Goal: Task Accomplishment & Management: Complete application form

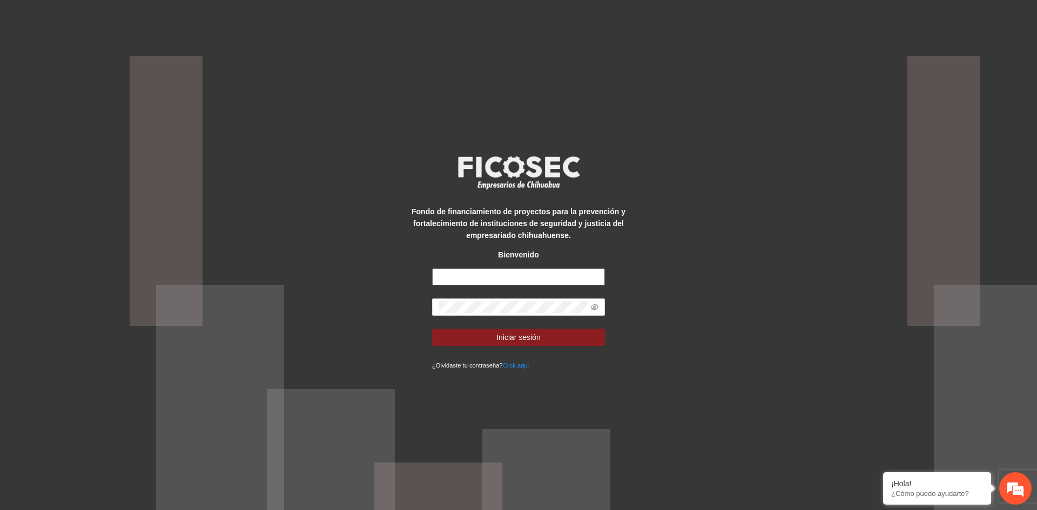
click at [508, 280] on input "text" at bounding box center [518, 276] width 173 height 17
type input "**********"
click at [432, 329] on button "Iniciar sesión" at bounding box center [518, 337] width 173 height 17
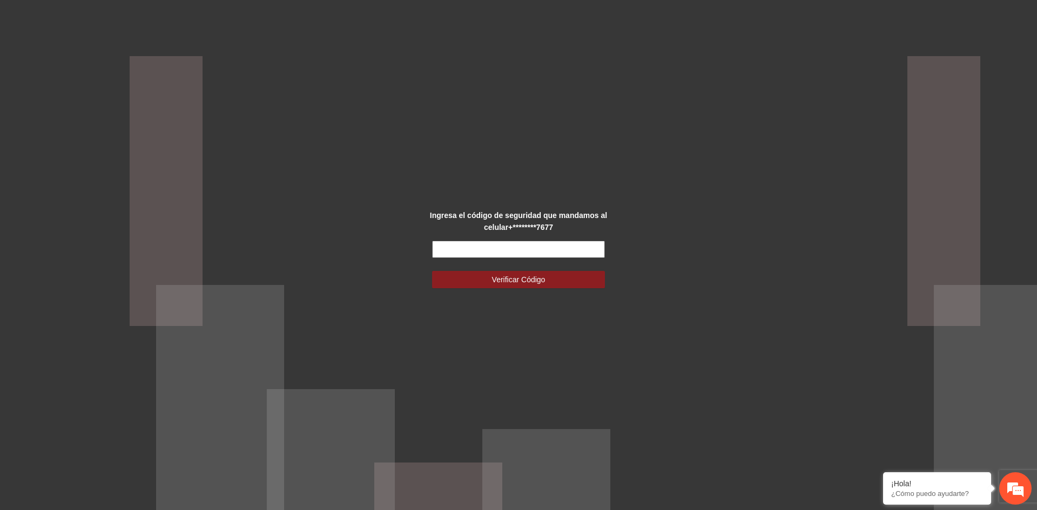
click at [478, 252] on input "text" at bounding box center [518, 249] width 173 height 17
type input "******"
click at [513, 283] on span "Verificar Código" at bounding box center [518, 280] width 53 height 12
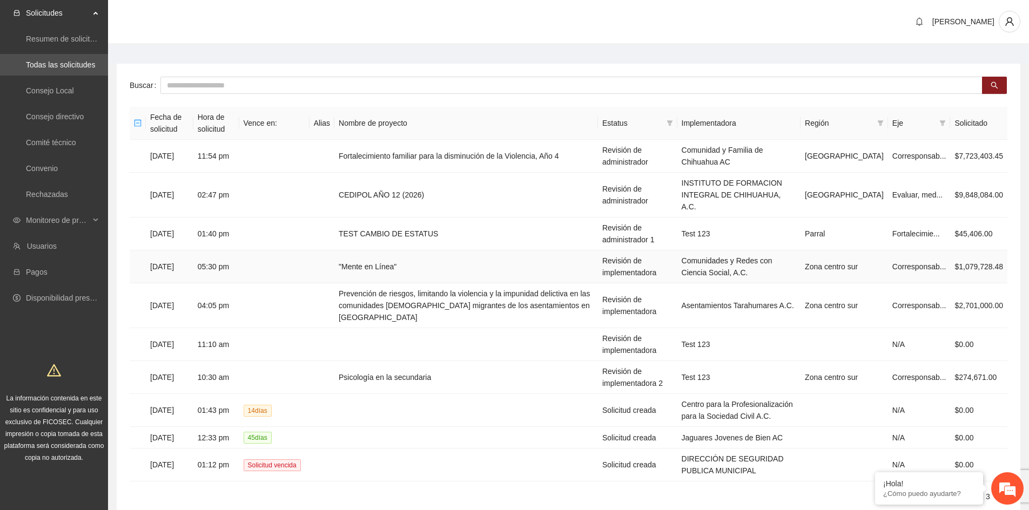
click at [189, 257] on td "12/08/2025" at bounding box center [170, 267] width 48 height 33
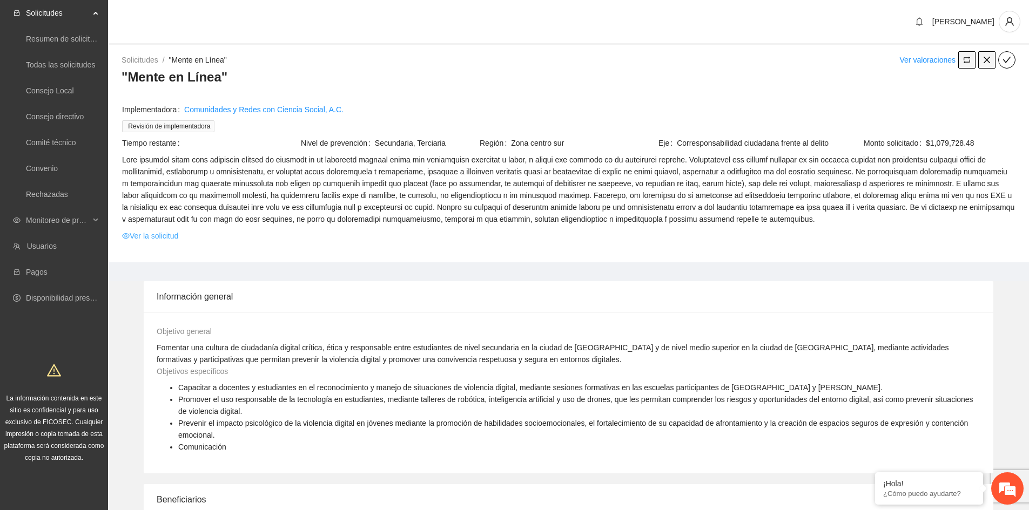
click at [174, 235] on link "Ver la solicitud" at bounding box center [150, 236] width 56 height 12
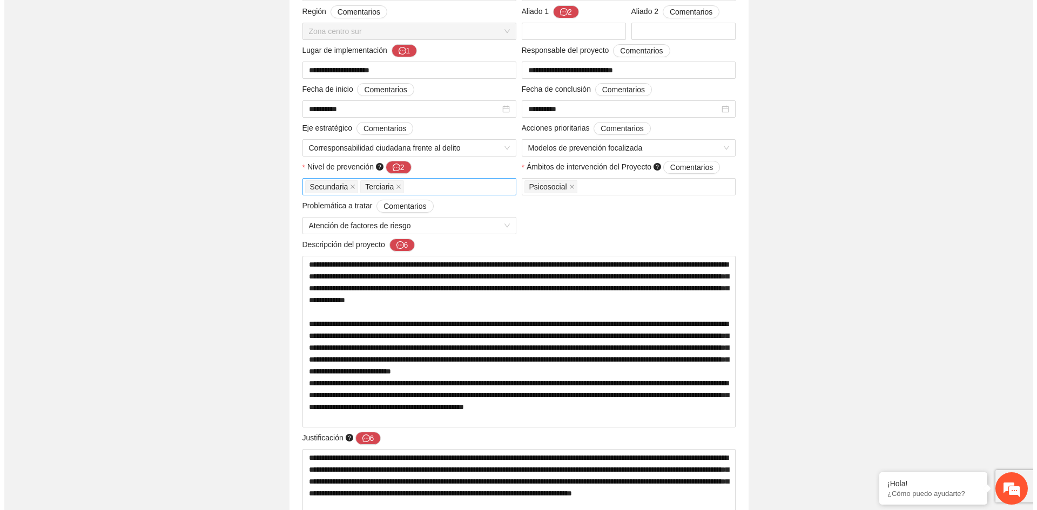
scroll to position [54, 0]
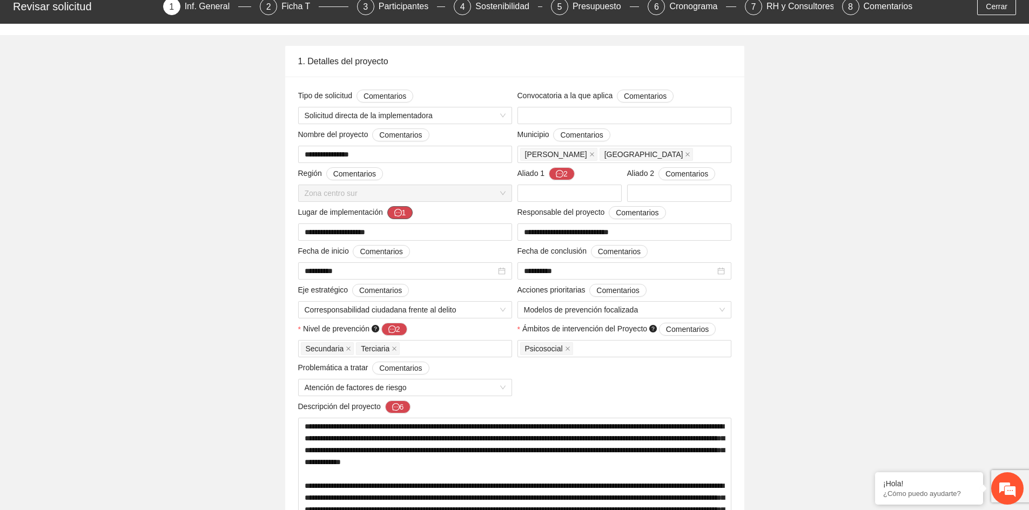
click at [399, 213] on icon "message" at bounding box center [398, 213] width 8 height 8
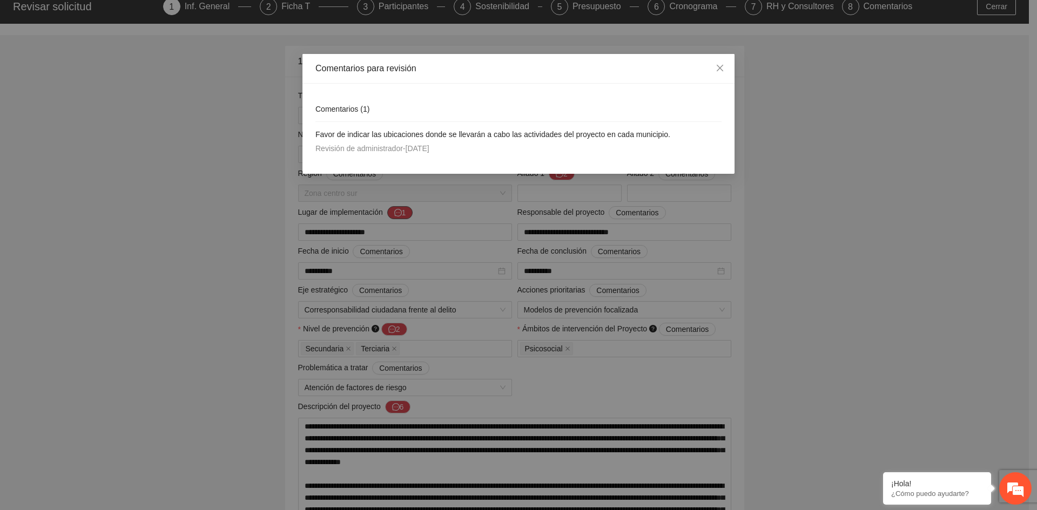
click at [399, 213] on div "Comentarios para revisión Comentarios ( 1 ) Favor de indicar las ubicaciones do…" at bounding box center [518, 255] width 1037 height 510
click at [717, 67] on icon "close" at bounding box center [719, 68] width 9 height 9
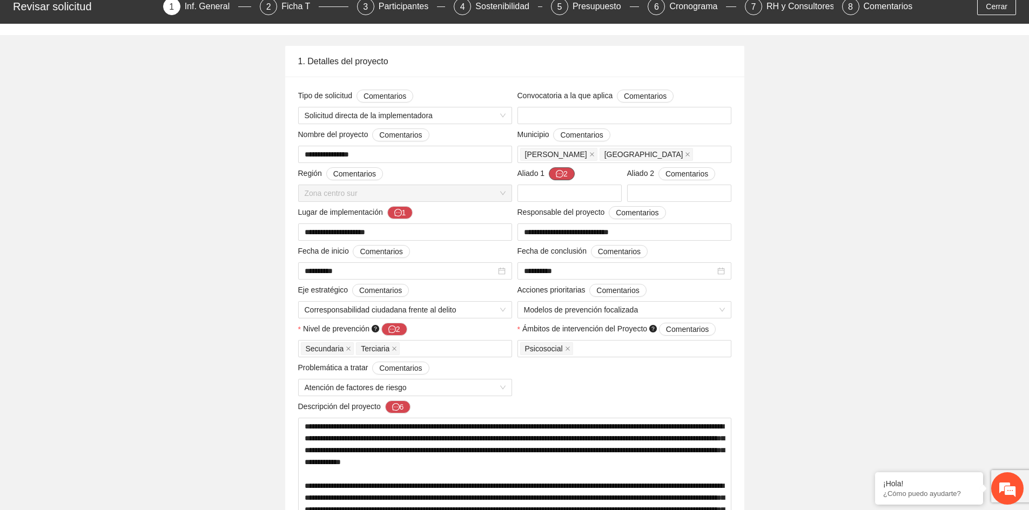
click at [564, 172] on button "2" at bounding box center [562, 173] width 26 height 13
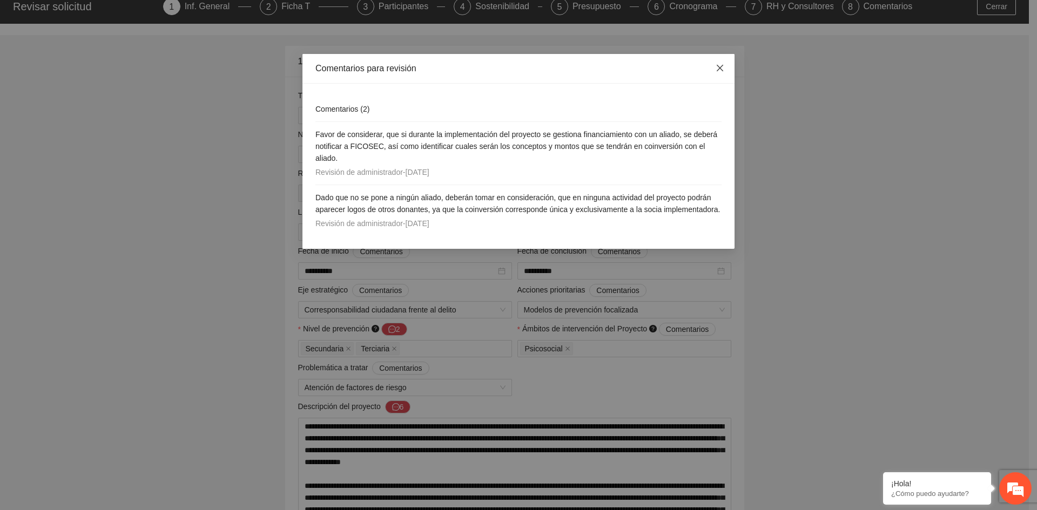
click at [721, 68] on icon "close" at bounding box center [719, 68] width 9 height 9
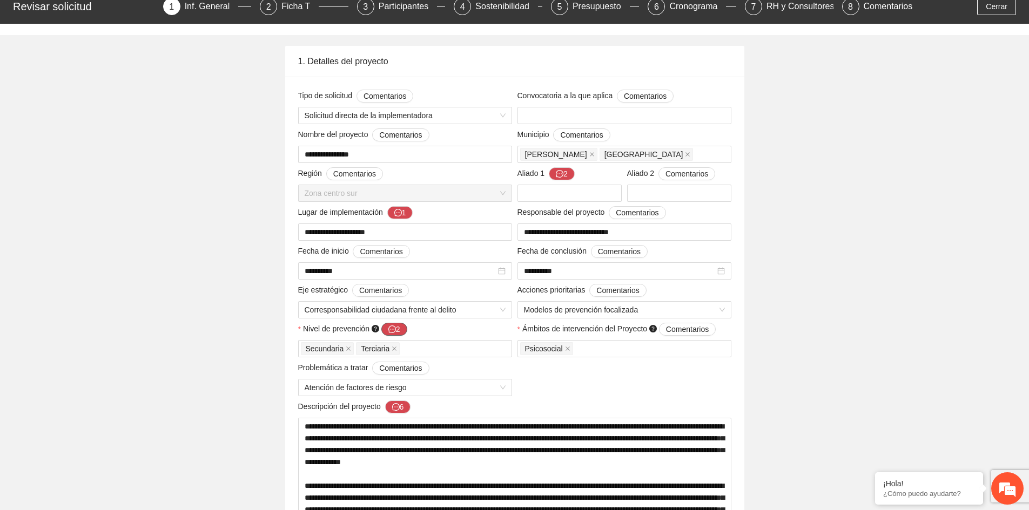
click at [399, 333] on button "2" at bounding box center [394, 329] width 26 height 13
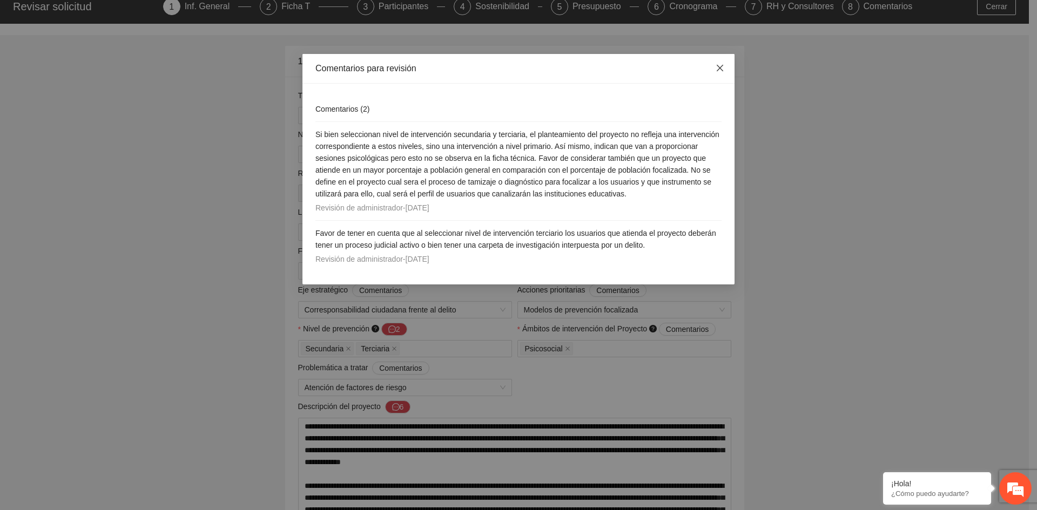
click at [720, 65] on icon "close" at bounding box center [719, 68] width 9 height 9
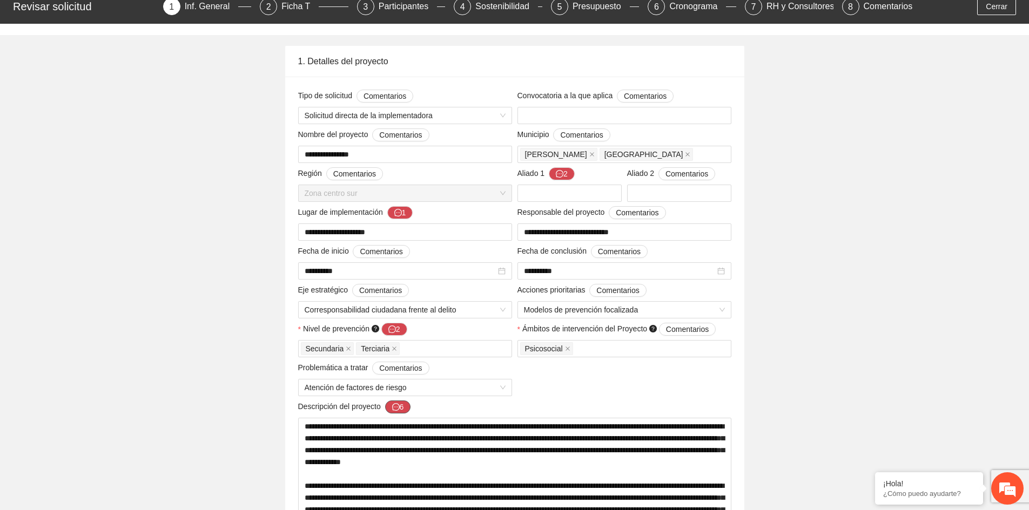
click at [398, 405] on icon "message" at bounding box center [396, 407] width 8 height 8
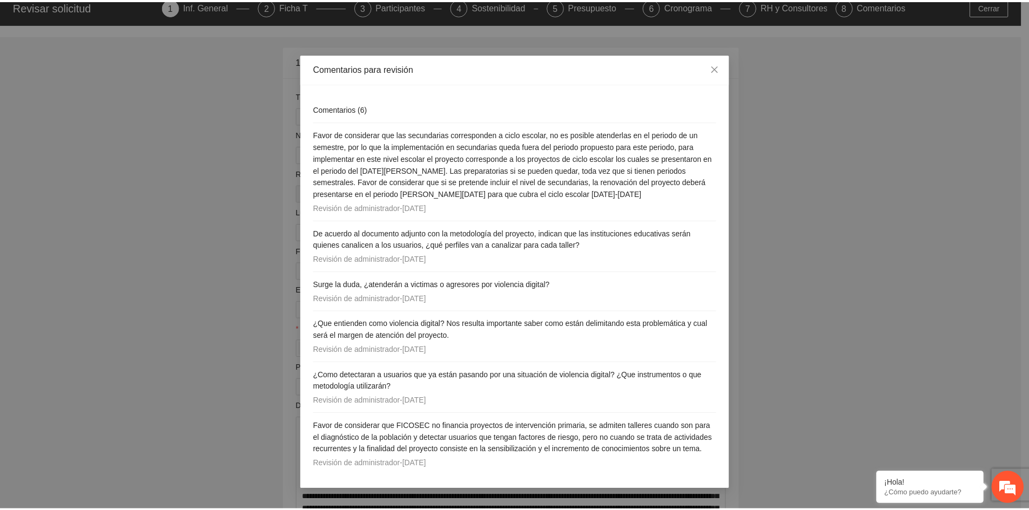
scroll to position [4, 0]
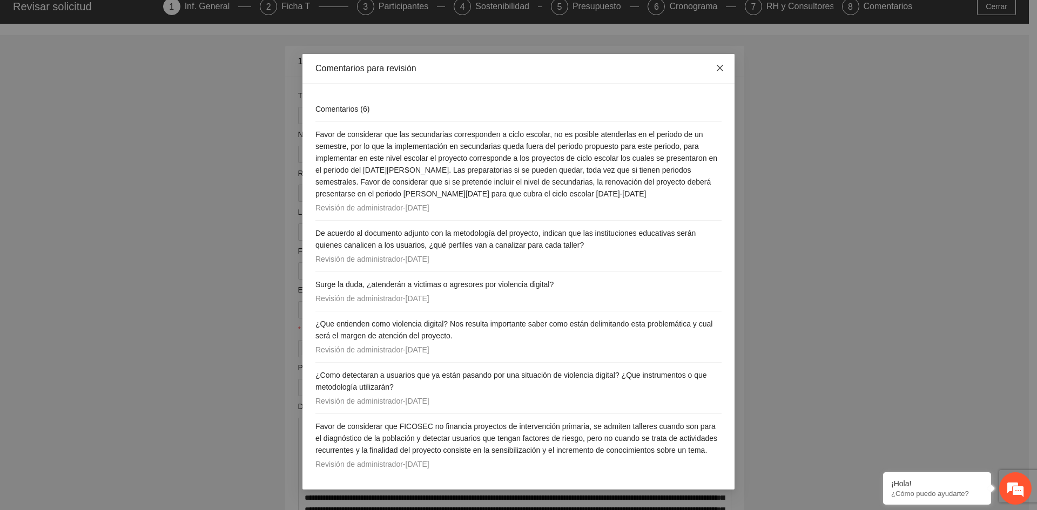
click at [717, 73] on span "Close" at bounding box center [719, 68] width 29 height 29
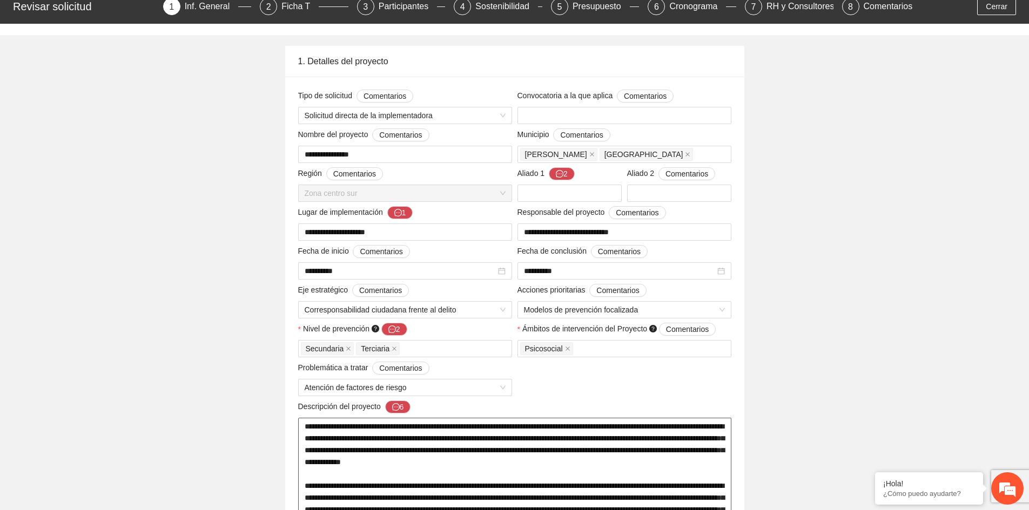
scroll to position [162, 0]
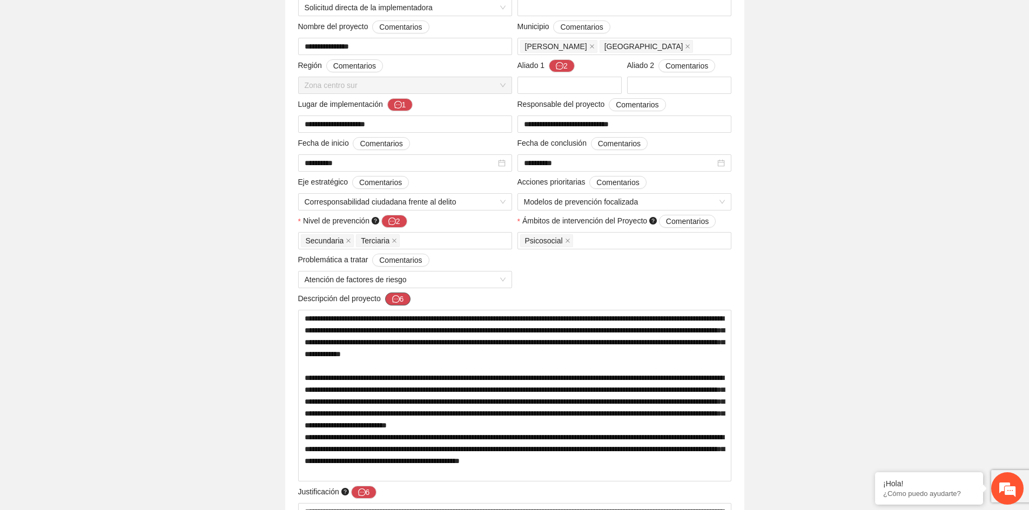
click at [394, 298] on icon "message" at bounding box center [396, 299] width 8 height 8
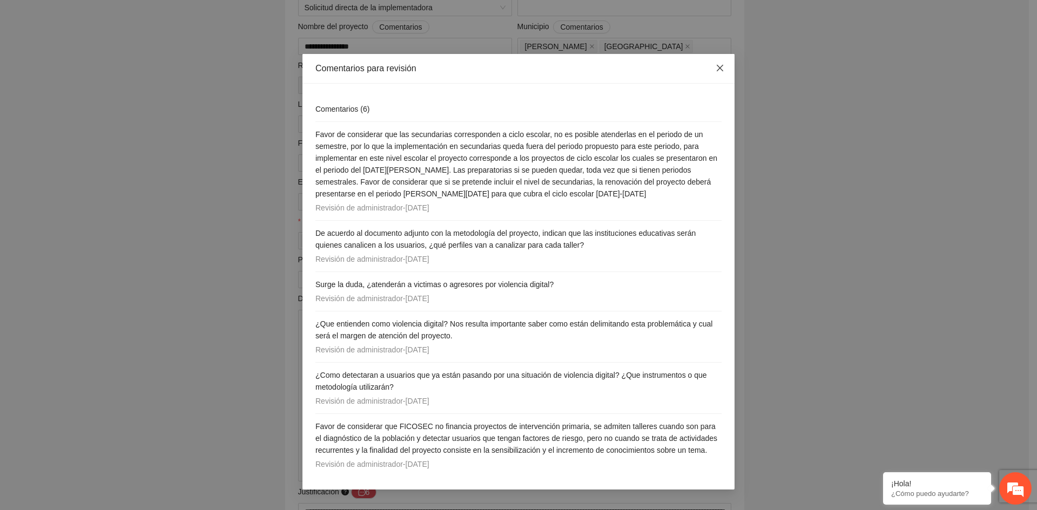
click at [715, 67] on icon "close" at bounding box center [719, 68] width 9 height 9
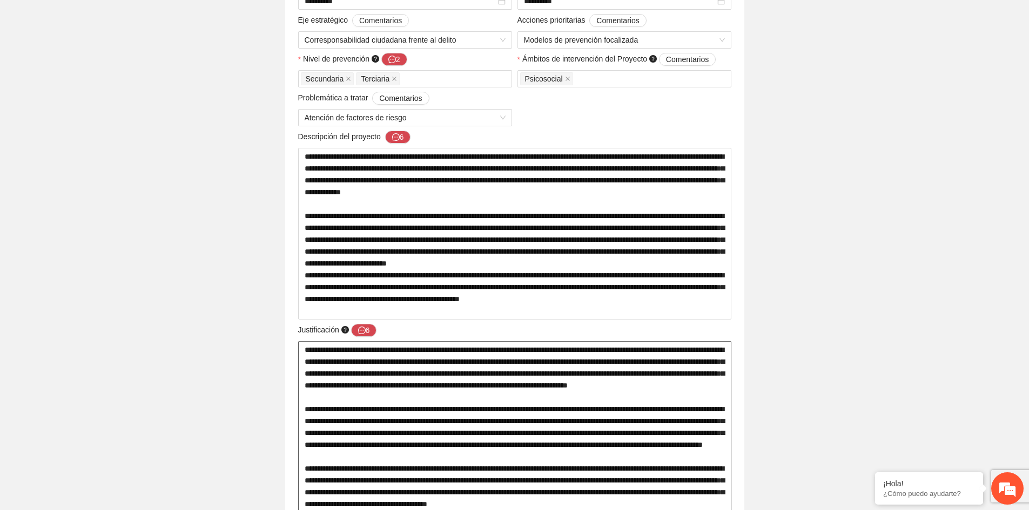
scroll to position [12, 0]
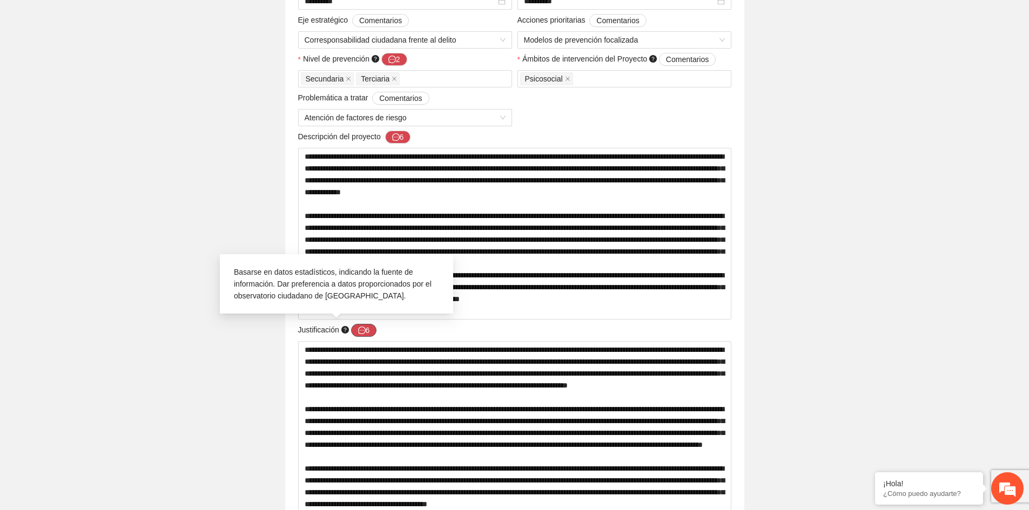
click at [362, 332] on icon "message" at bounding box center [362, 331] width 8 height 8
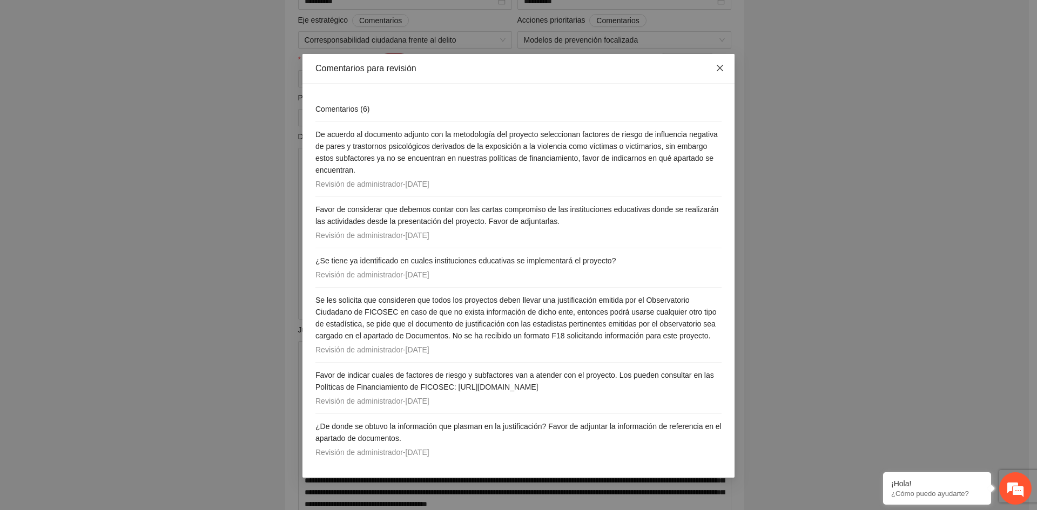
click at [718, 68] on icon "close" at bounding box center [719, 68] width 9 height 9
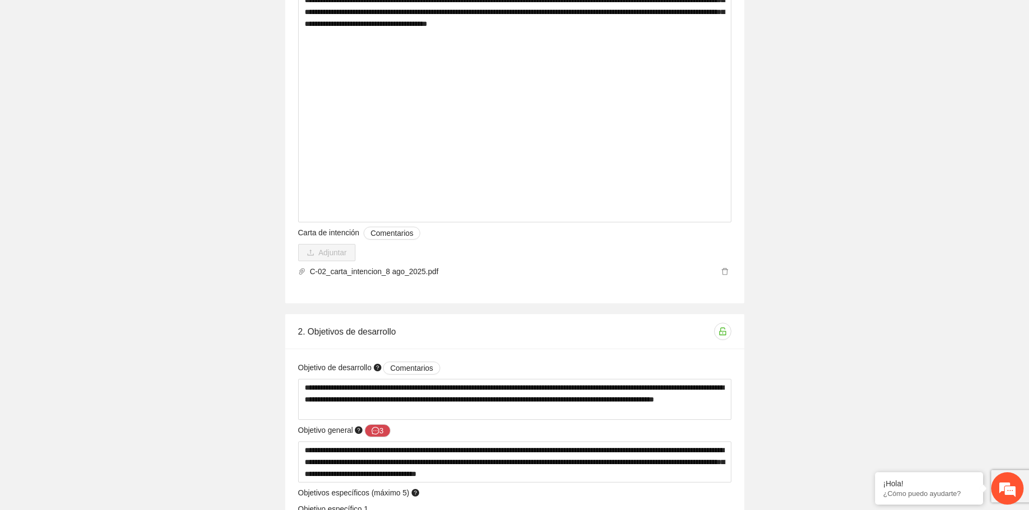
scroll to position [1674, 0]
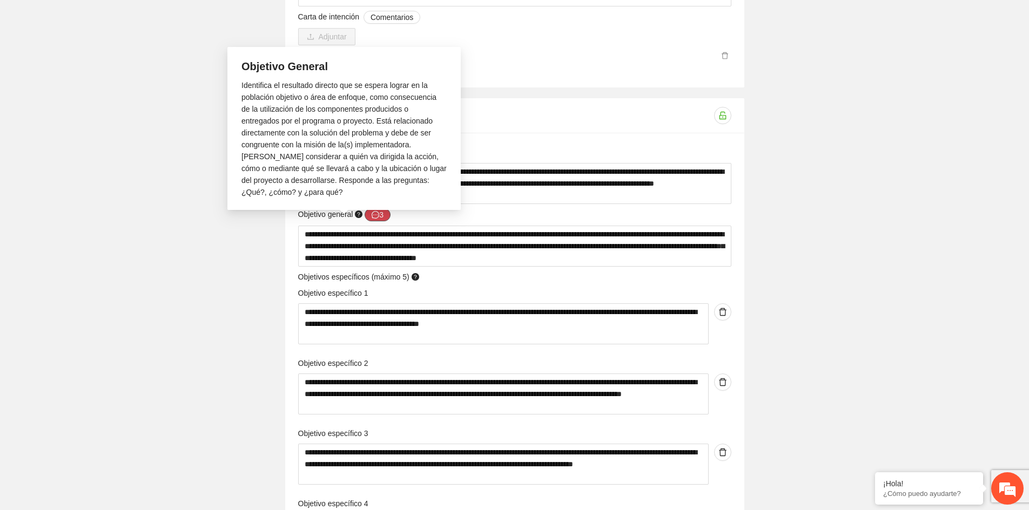
click at [380, 218] on button "3" at bounding box center [377, 214] width 26 height 13
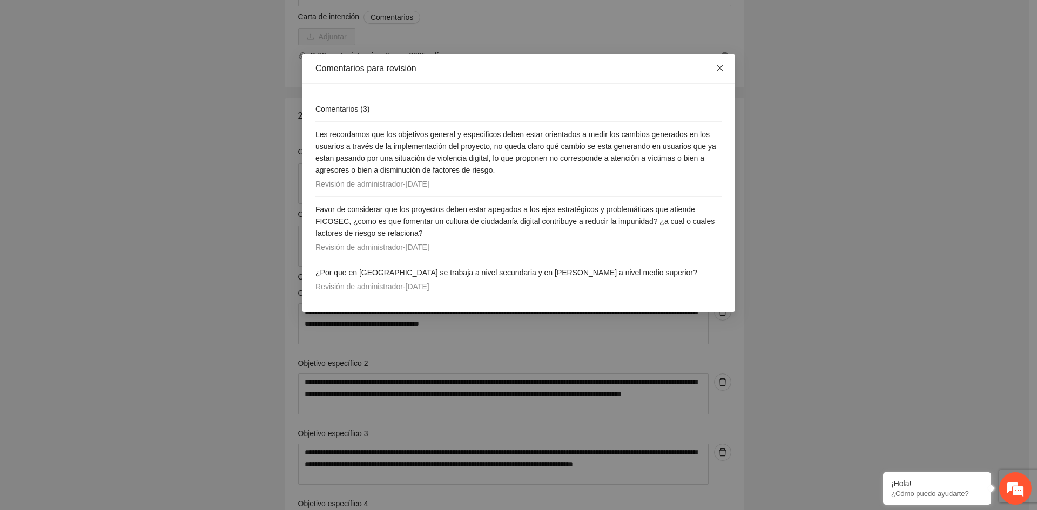
click at [722, 69] on icon "close" at bounding box center [719, 68] width 9 height 9
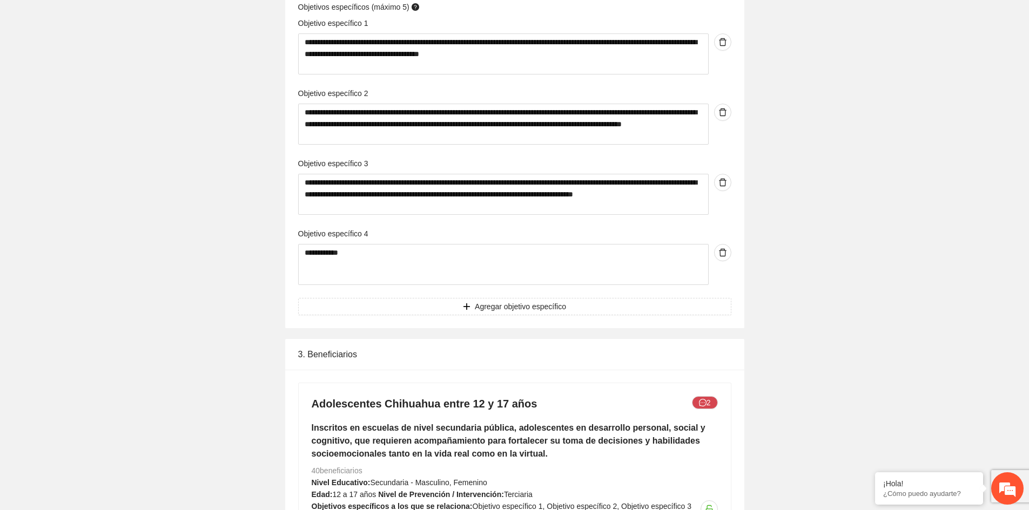
scroll to position [2214, 0]
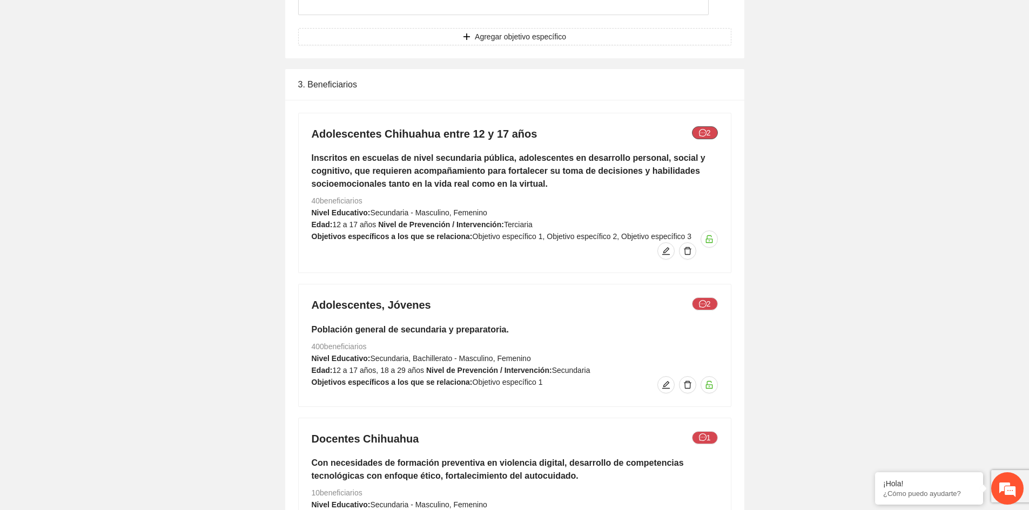
click at [702, 131] on icon "message" at bounding box center [703, 133] width 8 height 8
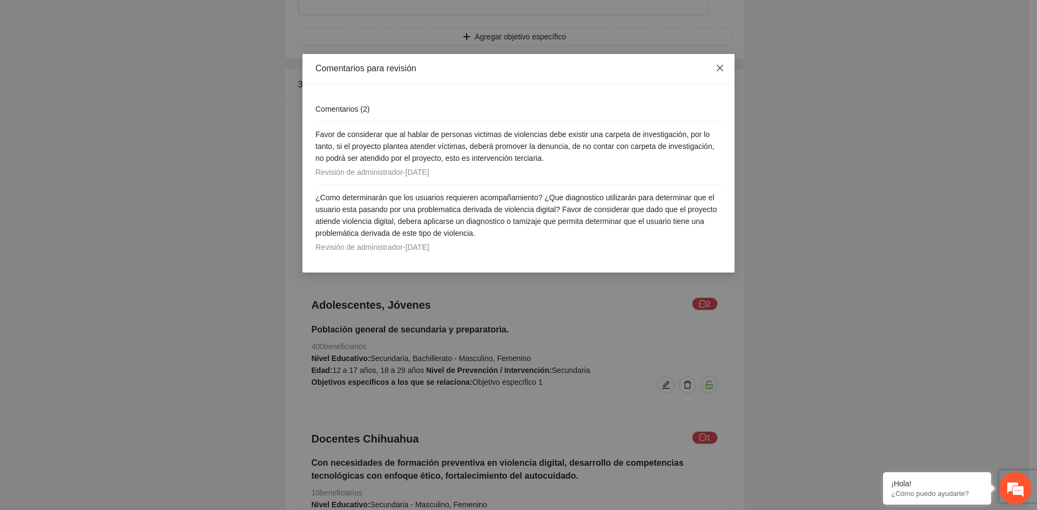
click at [721, 76] on span "Close" at bounding box center [719, 68] width 29 height 29
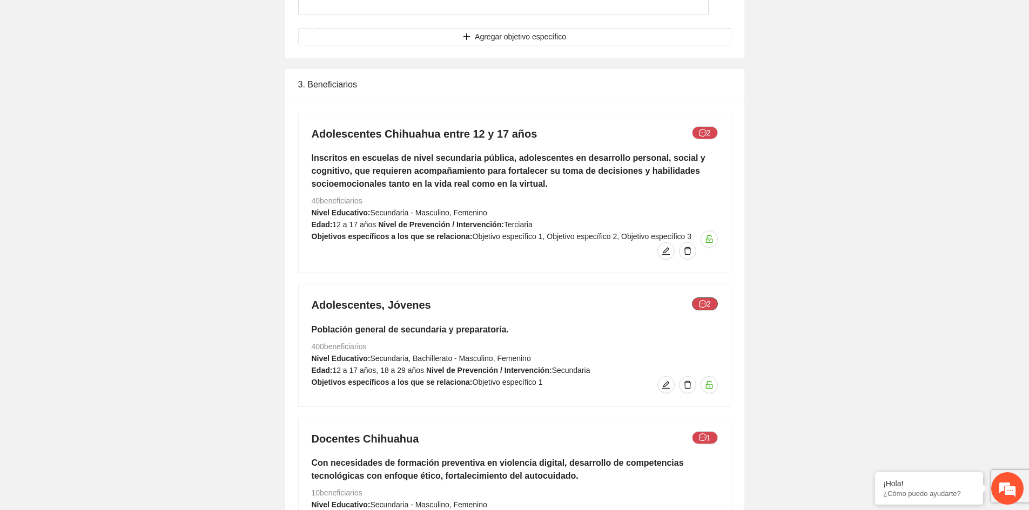
click at [709, 309] on button "2" at bounding box center [705, 304] width 26 height 13
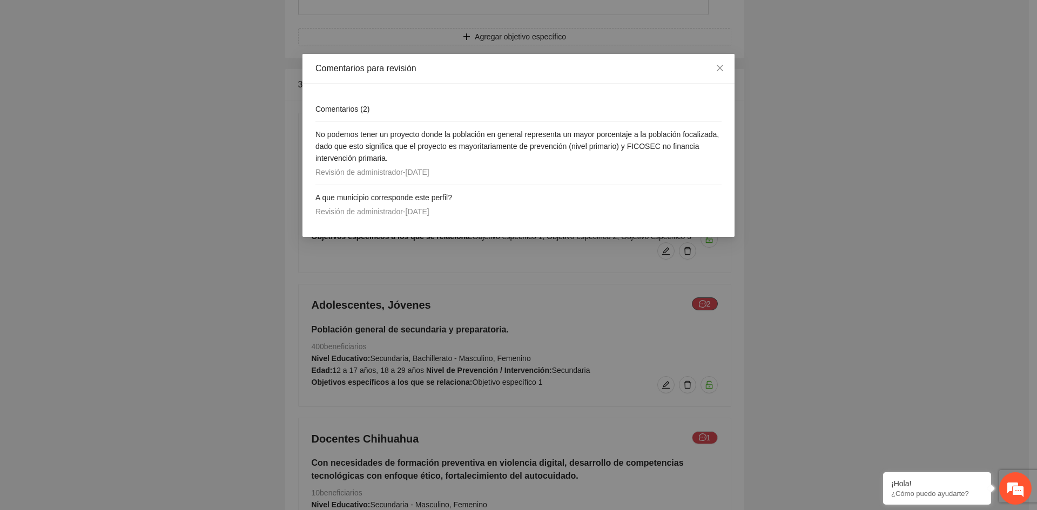
click at [709, 309] on div "Comentarios para revisión Comentarios ( 2 ) No podemos tener un proyecto donde …" at bounding box center [518, 255] width 1037 height 510
click at [709, 305] on div "Comentarios para revisión Comentarios ( 2 ) No podemos tener un proyecto donde …" at bounding box center [518, 255] width 1037 height 510
click at [724, 70] on span "Close" at bounding box center [719, 68] width 29 height 29
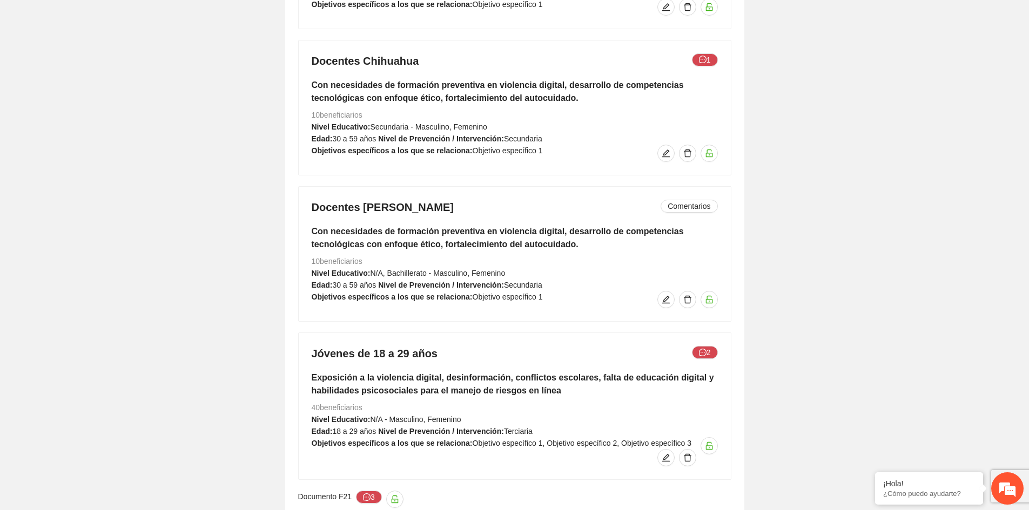
scroll to position [2700, 0]
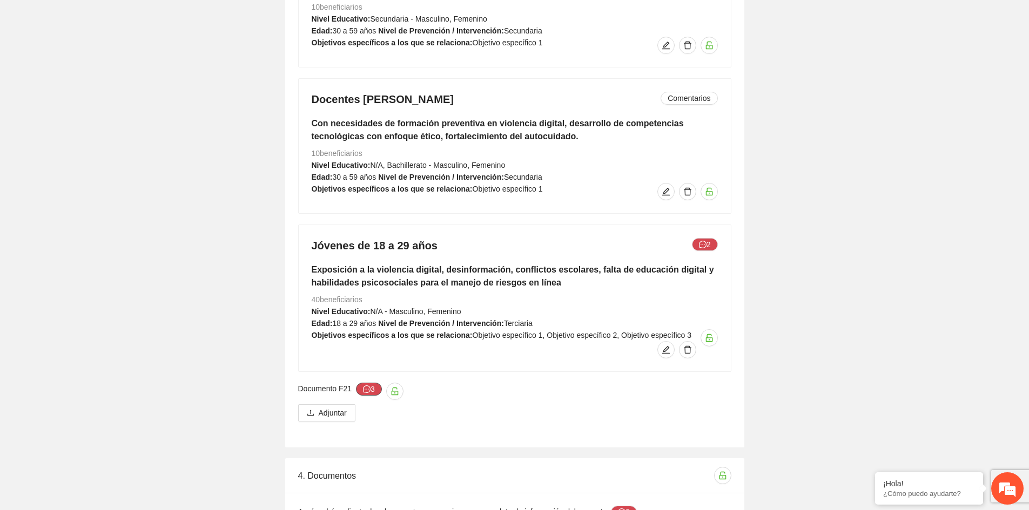
click at [369, 391] on icon "message" at bounding box center [367, 390] width 8 height 8
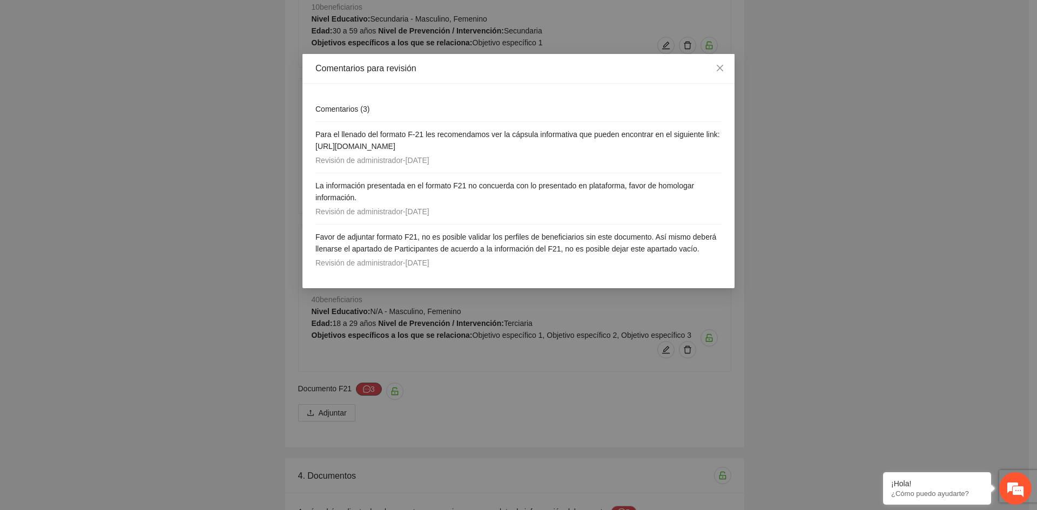
click at [369, 391] on div "Comentarios para revisión Comentarios ( 3 ) Para el llenado del formato F-21 le…" at bounding box center [518, 255] width 1037 height 510
click at [723, 70] on icon "close" at bounding box center [719, 68] width 9 height 9
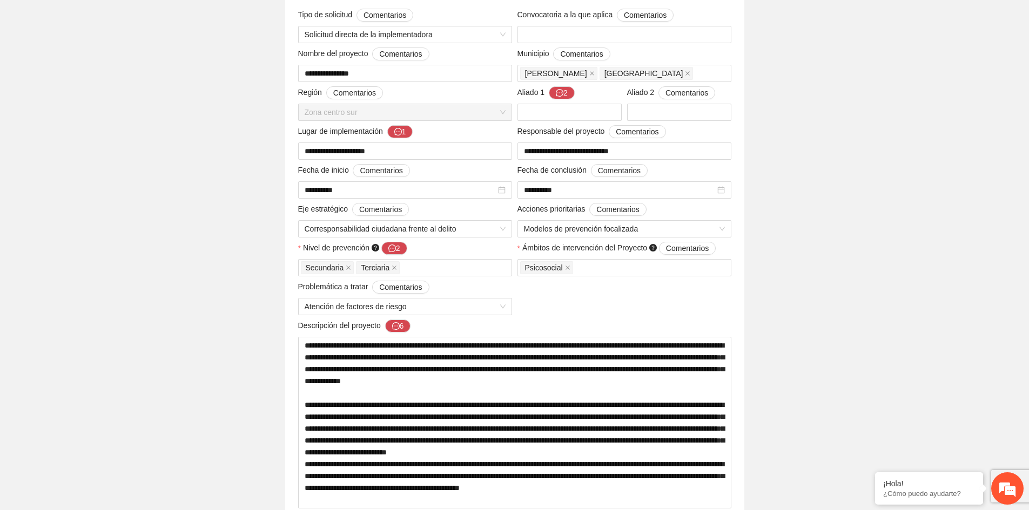
scroll to position [0, 0]
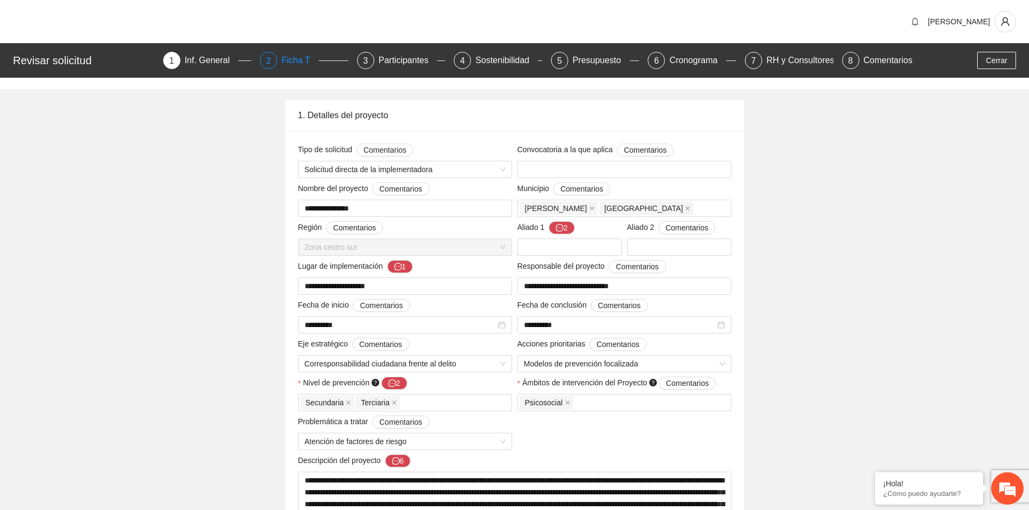
click at [297, 57] on div "Ficha T" at bounding box center [299, 60] width 37 height 17
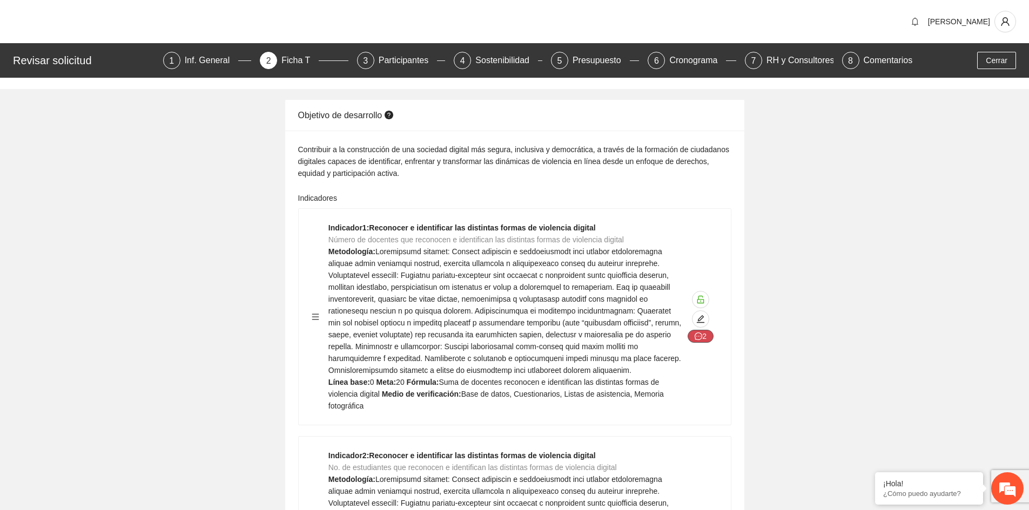
click at [702, 335] on button "2" at bounding box center [700, 336] width 26 height 13
click at [696, 335] on icon "message" at bounding box center [698, 337] width 8 height 8
click at [702, 335] on icon "message" at bounding box center [698, 337] width 8 height 8
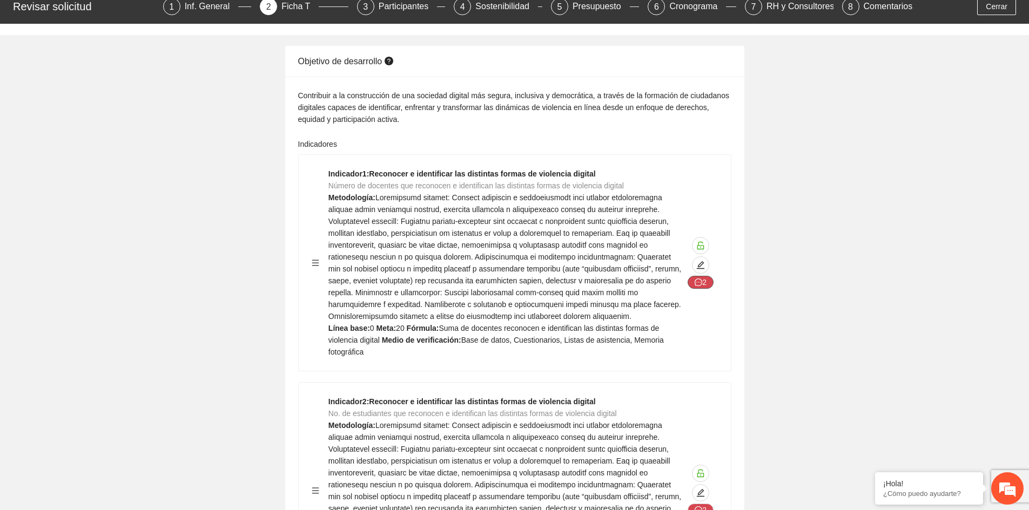
click at [701, 286] on span "message" at bounding box center [698, 283] width 8 height 9
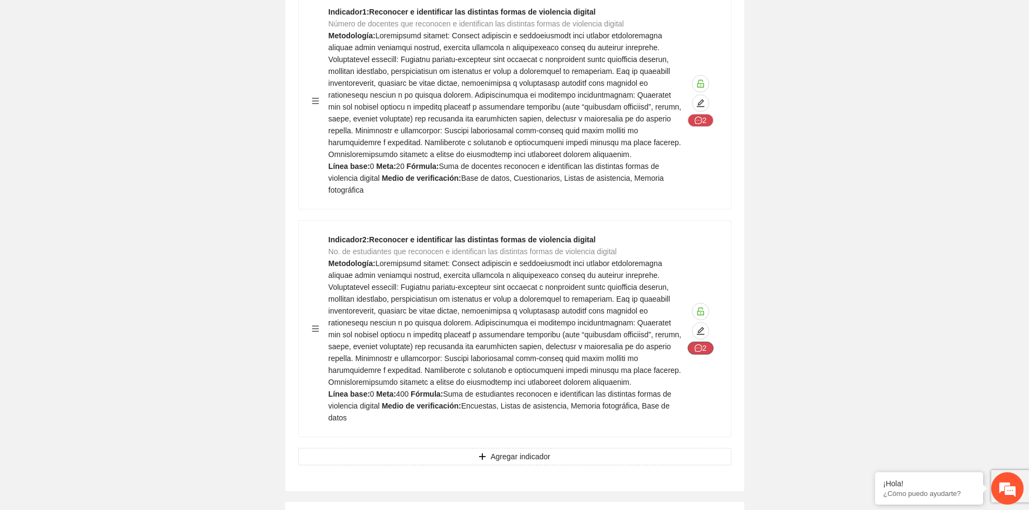
click at [704, 344] on button "2" at bounding box center [700, 348] width 26 height 13
click at [701, 307] on icon "unlock" at bounding box center [700, 311] width 9 height 9
click at [700, 308] on icon "lock" at bounding box center [700, 312] width 7 height 8
click at [705, 346] on button "2" at bounding box center [700, 348] width 26 height 13
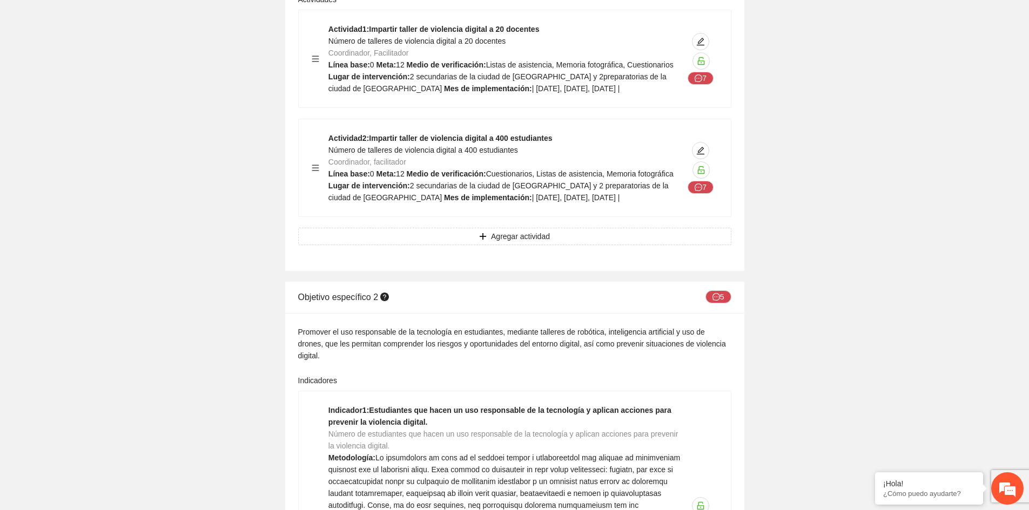
scroll to position [1782, 0]
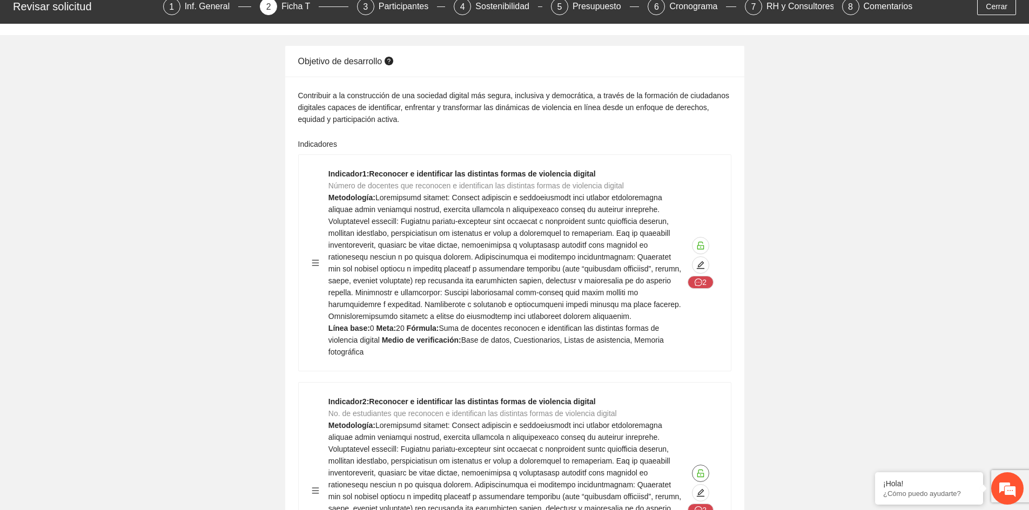
scroll to position [0, 0]
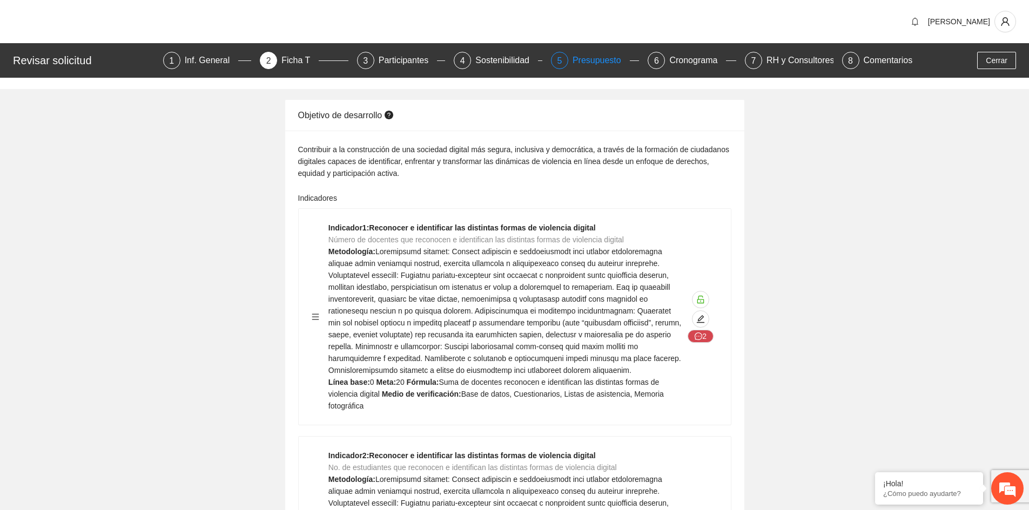
click at [577, 59] on div "Presupuesto" at bounding box center [600, 60] width 57 height 17
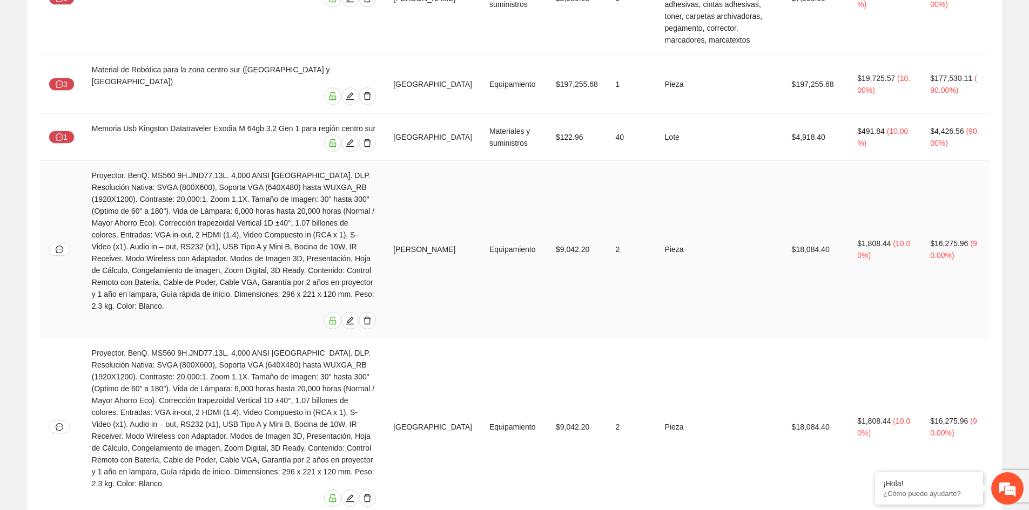
scroll to position [1080, 0]
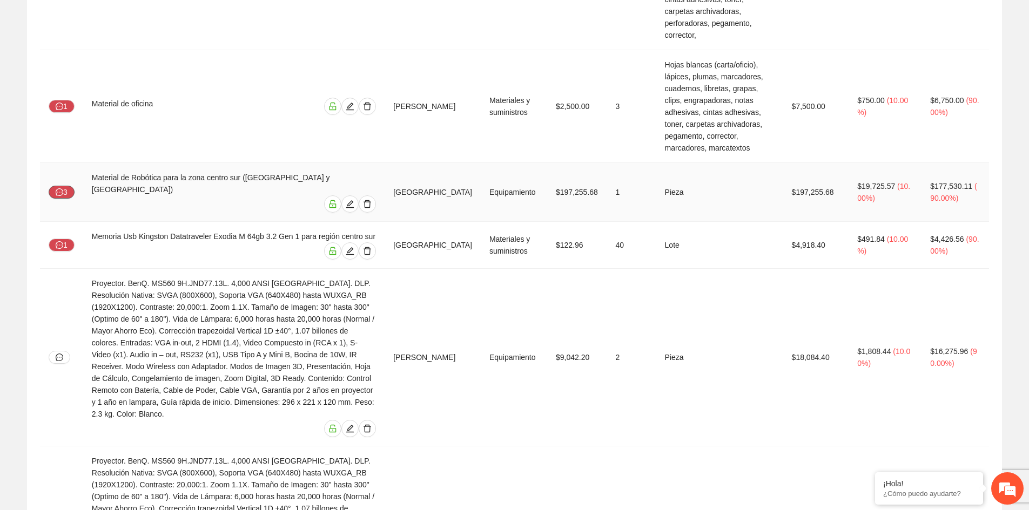
click at [66, 186] on button "3" at bounding box center [62, 192] width 26 height 13
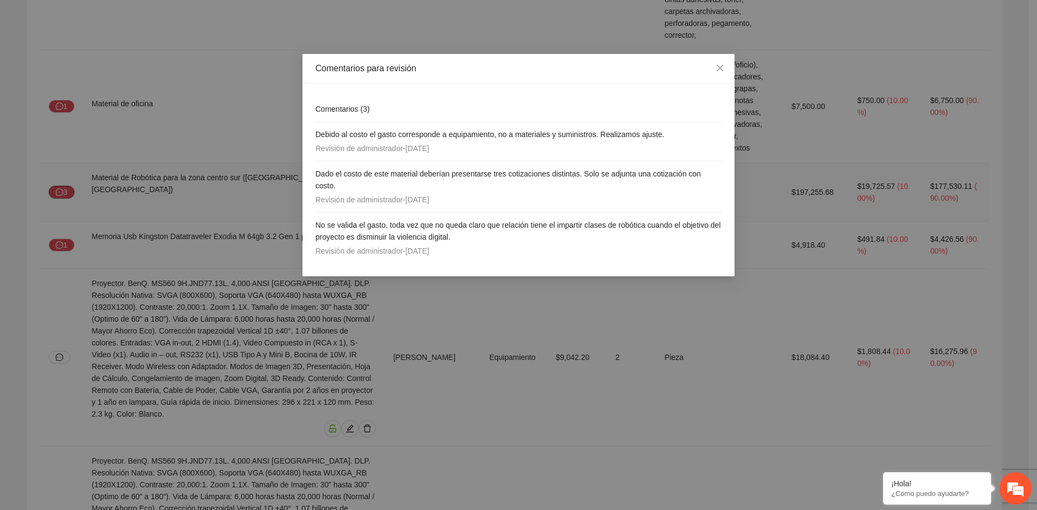
click at [66, 105] on div "Comentarios para revisión Comentarios ( 3 ) Debido al costo el gasto correspond…" at bounding box center [518, 255] width 1037 height 510
click at [716, 69] on icon "close" at bounding box center [719, 68] width 9 height 9
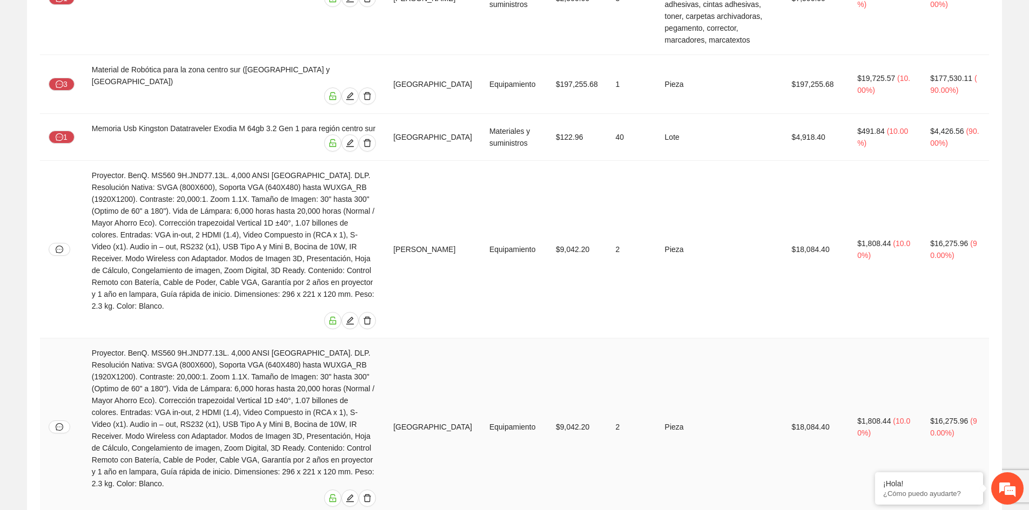
scroll to position [972, 0]
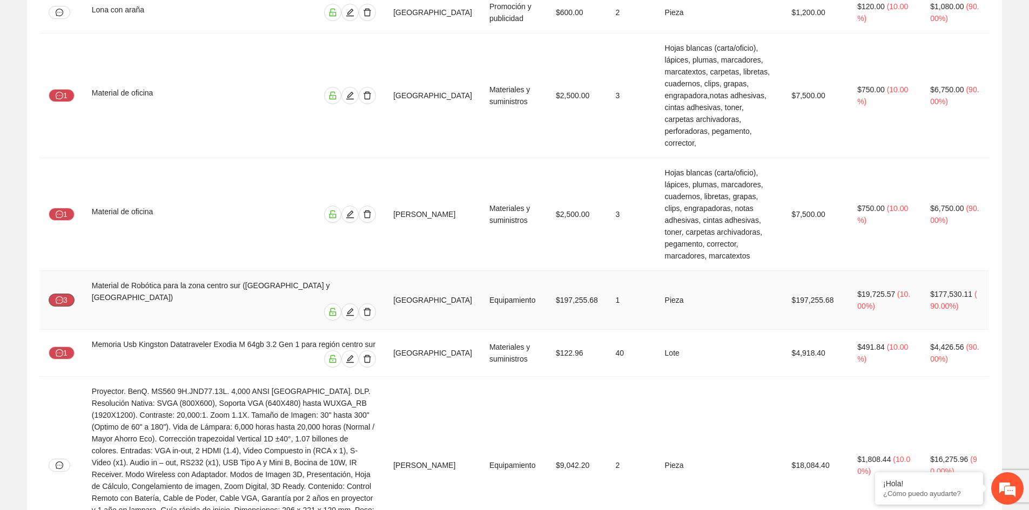
click at [59, 296] on icon "message" at bounding box center [60, 300] width 8 height 8
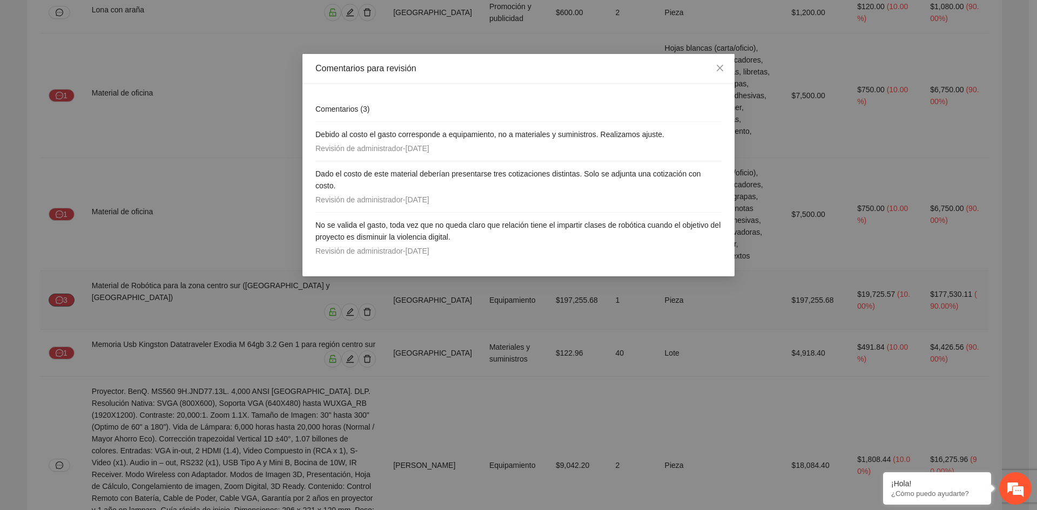
click at [59, 212] on div "Comentarios para revisión Comentarios ( 3 ) Debido al costo el gasto correspond…" at bounding box center [518, 255] width 1037 height 510
click at [727, 69] on span "Close" at bounding box center [719, 68] width 29 height 29
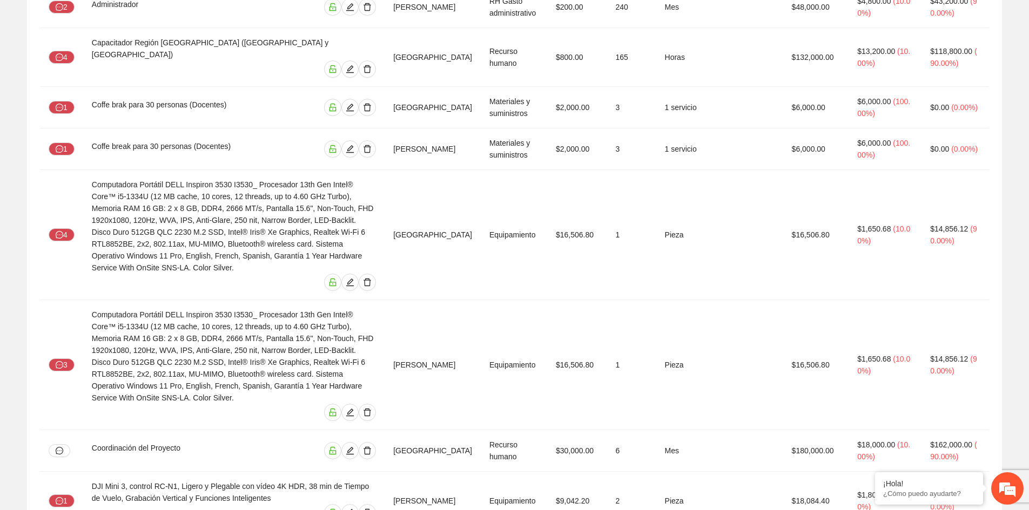
scroll to position [0, 0]
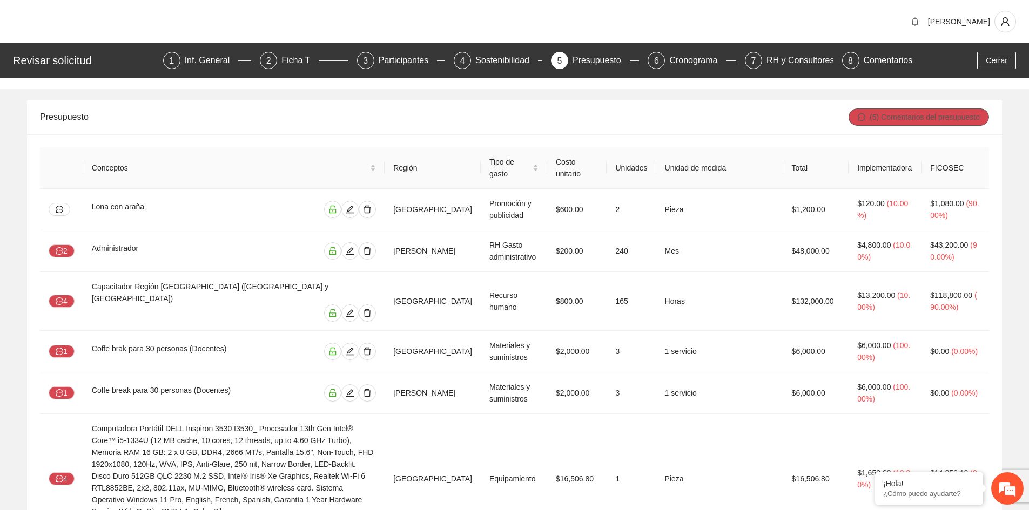
click at [893, 117] on span "(5) Comentarios del presupuesto" at bounding box center [924, 117] width 110 height 12
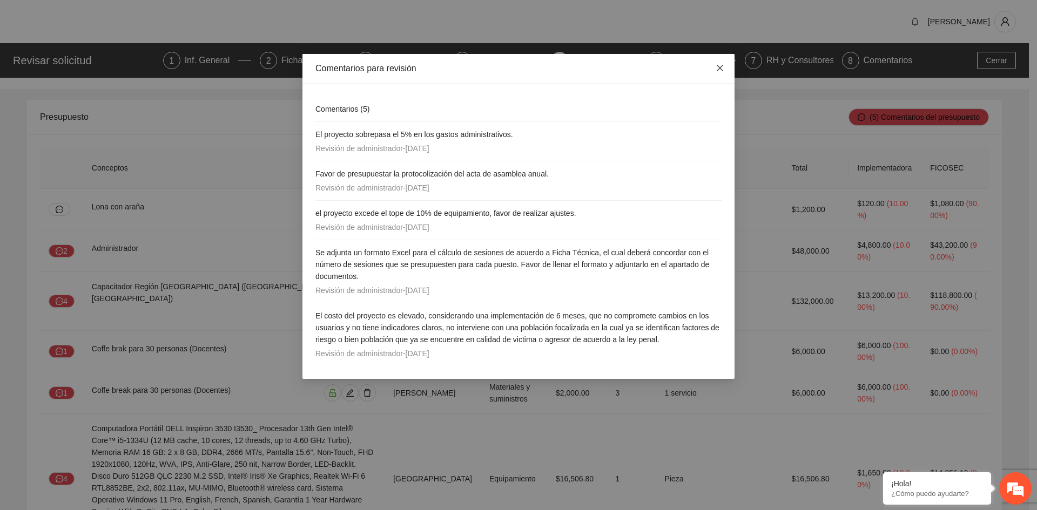
click at [716, 72] on icon "close" at bounding box center [719, 68] width 9 height 9
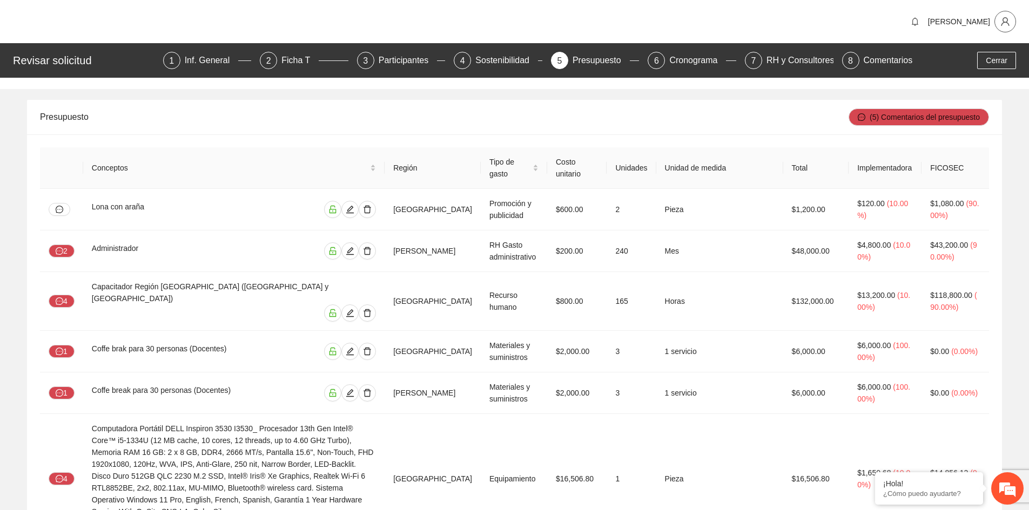
click at [1002, 25] on icon "user" at bounding box center [1005, 21] width 8 height 9
click at [960, 63] on span "Cerrar sesión" at bounding box center [977, 63] width 68 height 12
